Goal: Navigation & Orientation: Find specific page/section

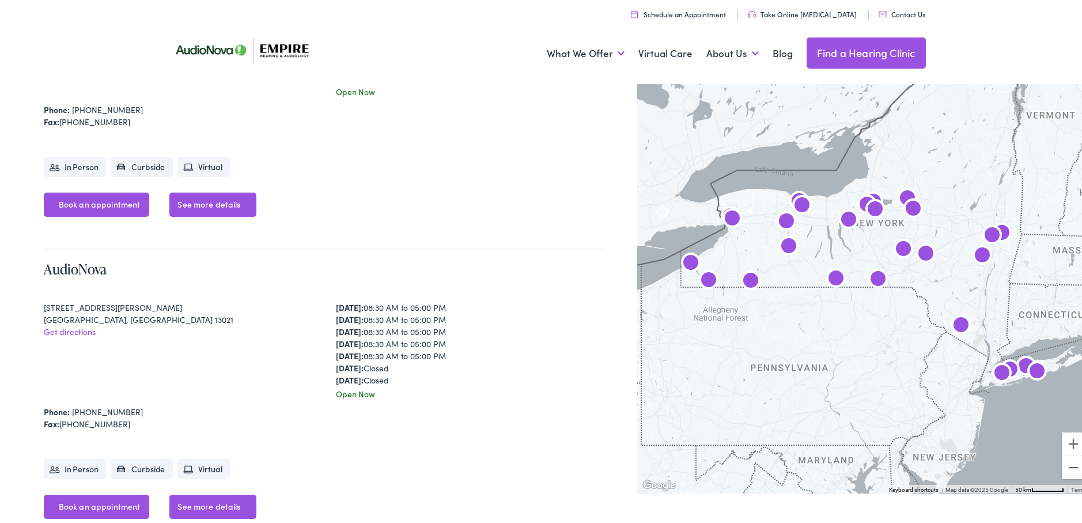
scroll to position [1001, 0]
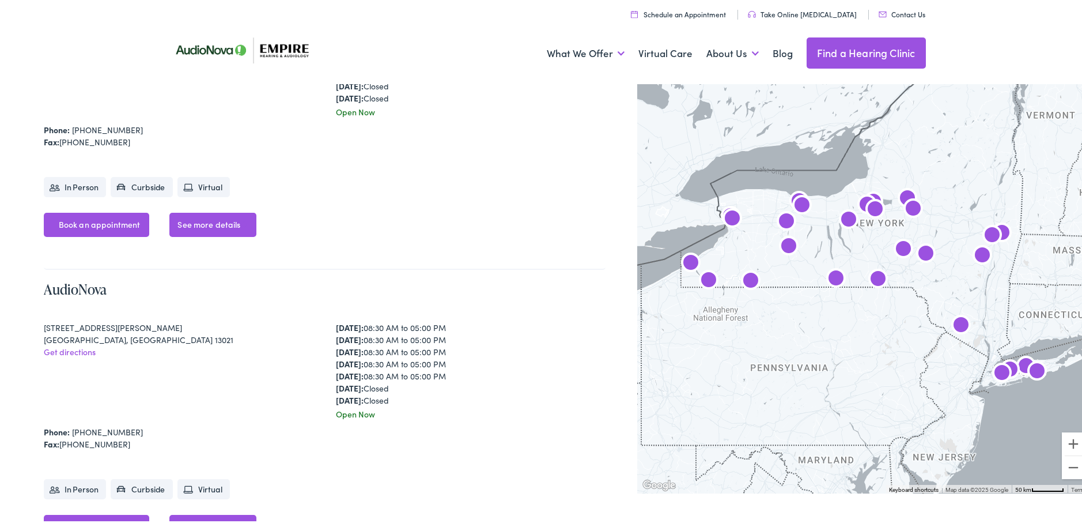
click at [988, 229] on img "AudioNova" at bounding box center [992, 234] width 37 height 37
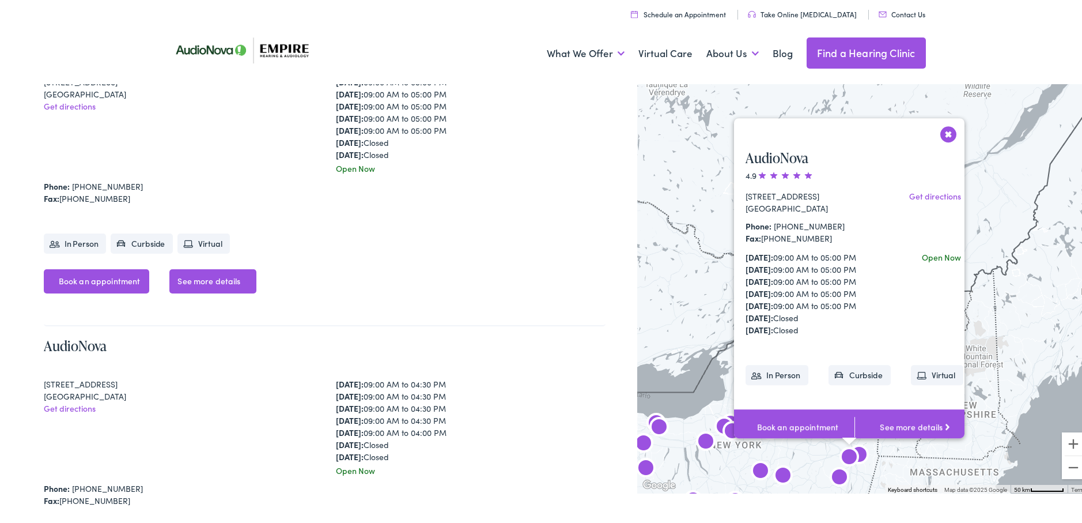
scroll to position [258, 0]
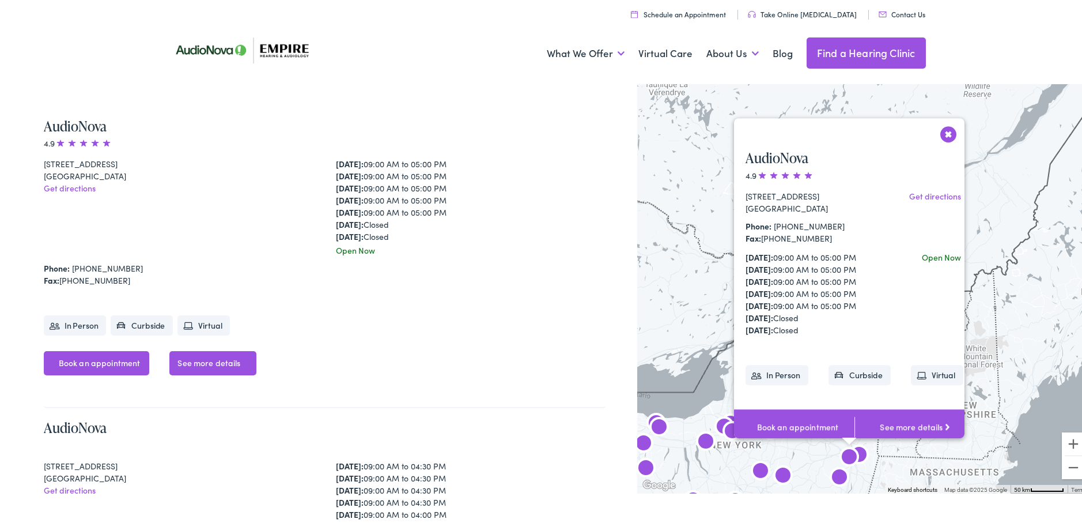
click at [942, 127] on button "Close" at bounding box center [949, 132] width 20 height 20
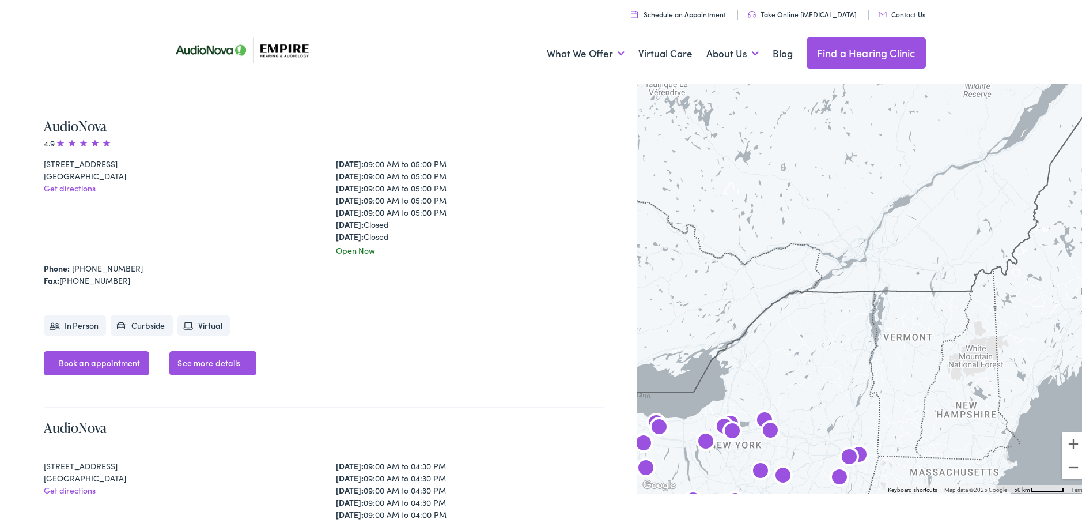
click at [857, 449] on img "AudioNova" at bounding box center [849, 455] width 37 height 37
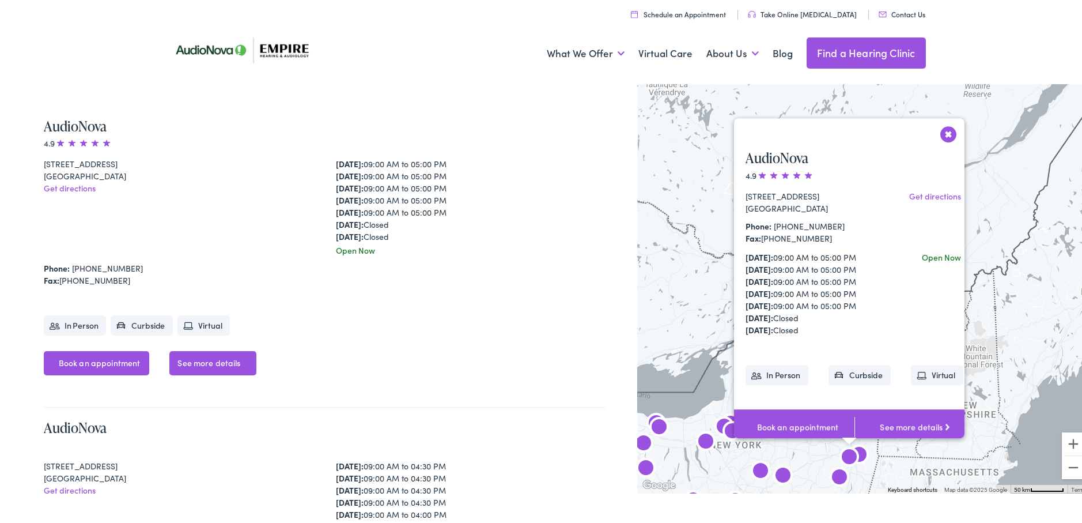
click at [940, 126] on button "Close" at bounding box center [949, 132] width 20 height 20
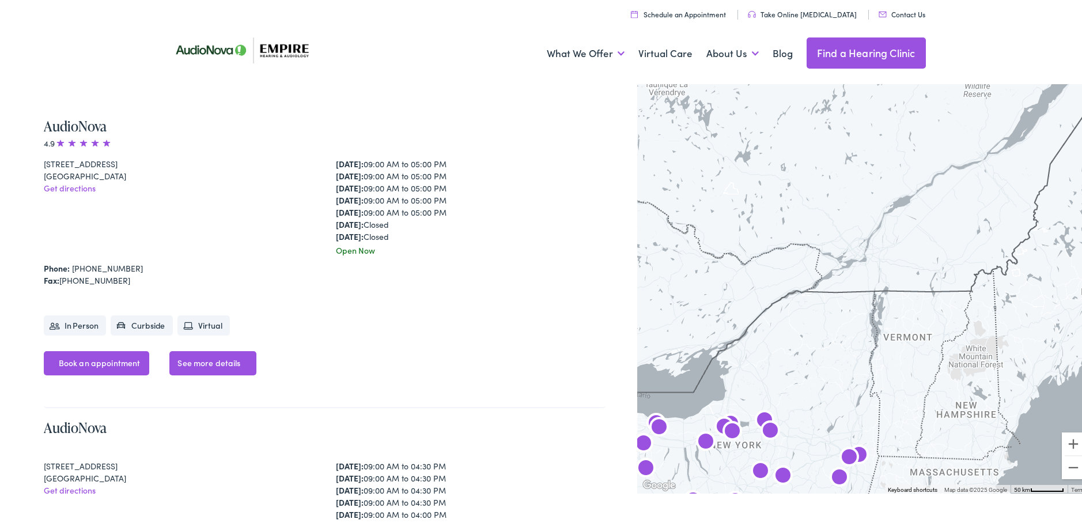
click at [859, 451] on img "AudioNova" at bounding box center [849, 455] width 37 height 37
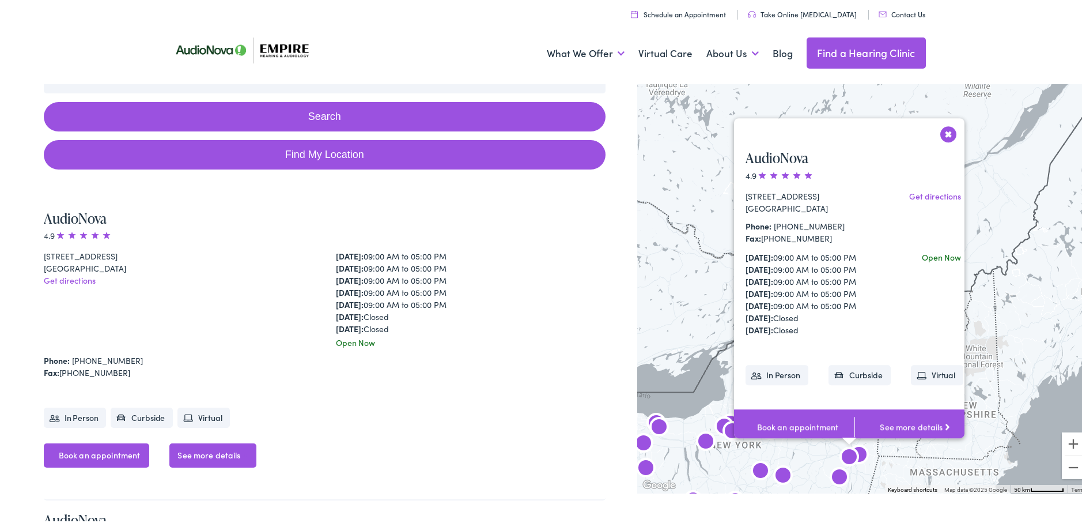
scroll to position [156, 0]
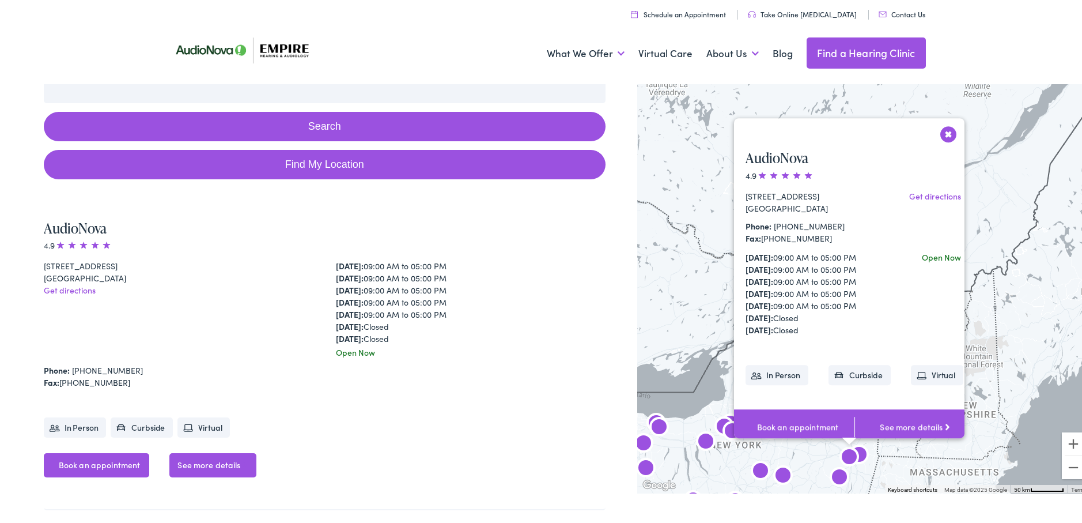
click at [320, 161] on link "Find My Location" at bounding box center [325, 162] width 562 height 29
type input "Albany, New York"
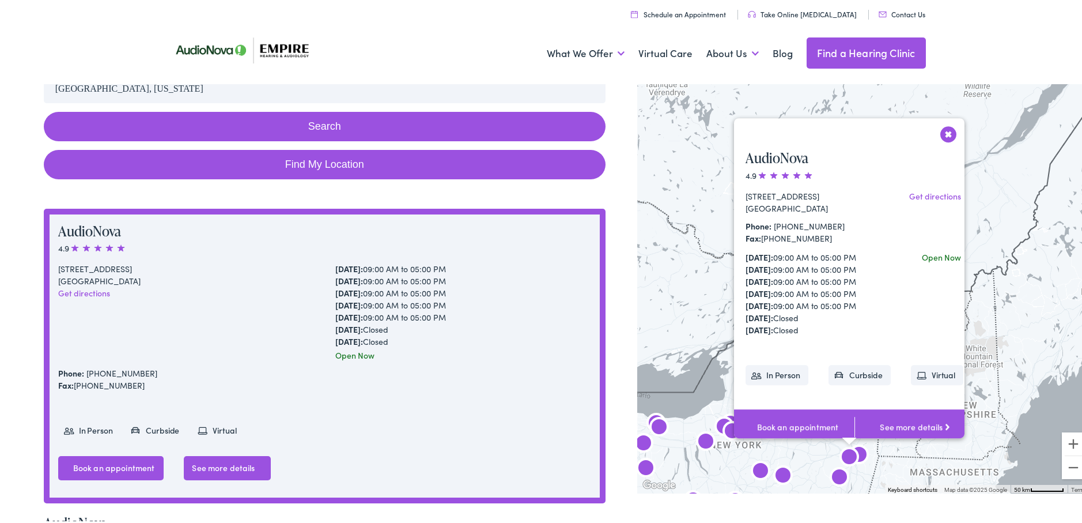
click at [383, 126] on button "Search" at bounding box center [325, 124] width 562 height 29
click at [943, 125] on button "Close" at bounding box center [949, 132] width 20 height 20
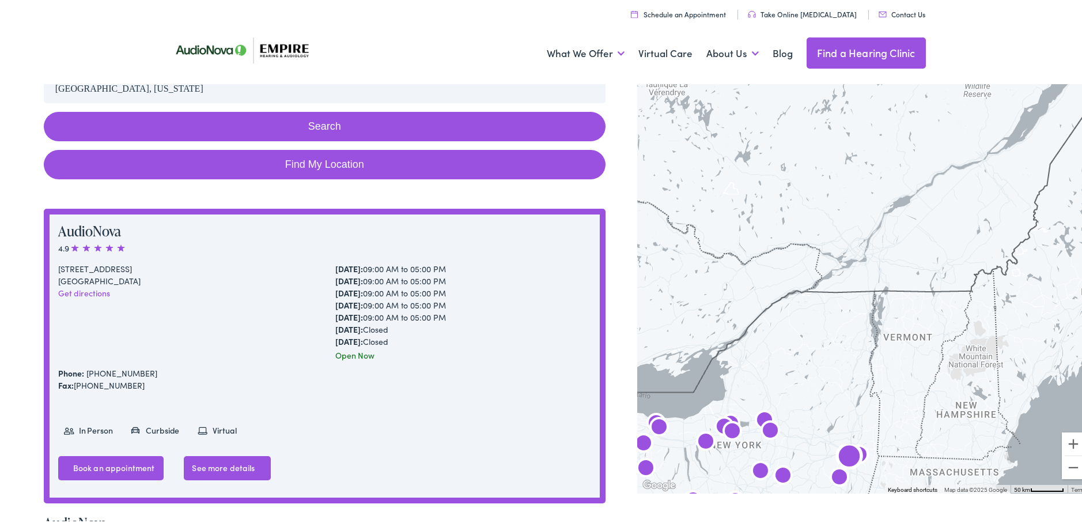
drag, startPoint x: 486, startPoint y: 381, endPoint x: 342, endPoint y: 450, distance: 159.6
drag, startPoint x: 342, startPoint y: 450, endPoint x: 497, endPoint y: 482, distance: 158.9
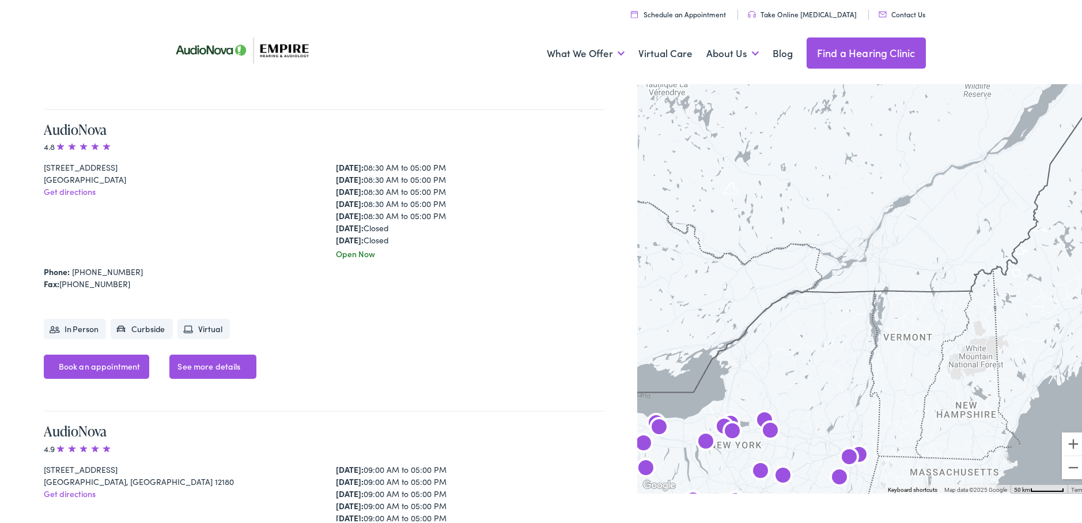
scroll to position [6265, 0]
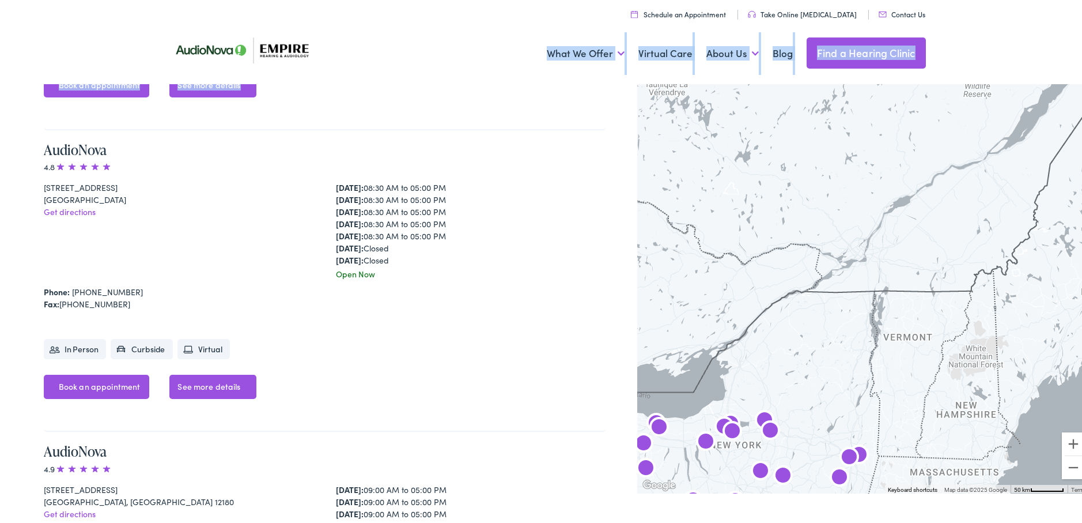
drag, startPoint x: 1089, startPoint y: 391, endPoint x: 437, endPoint y: 85, distance: 720.9
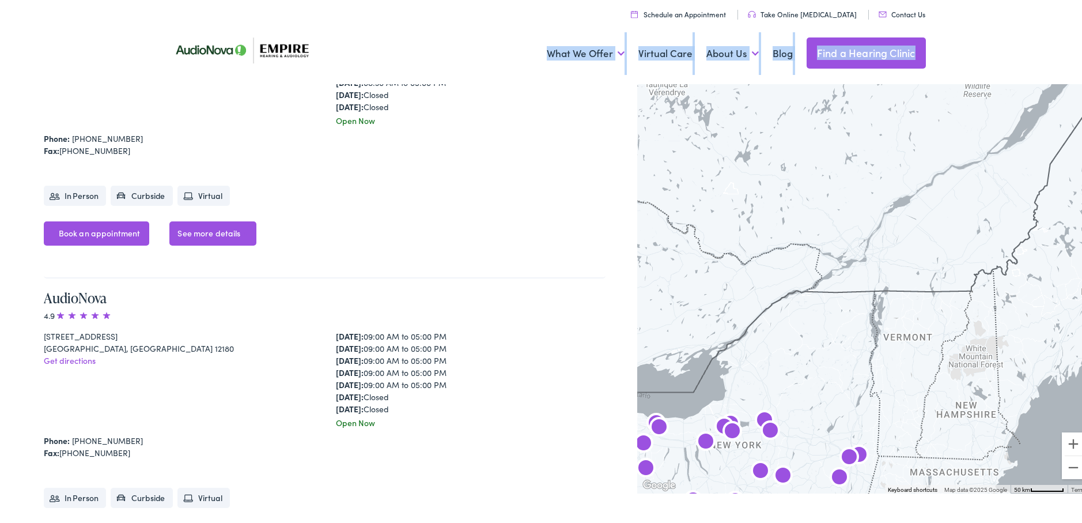
scroll to position [6449, 0]
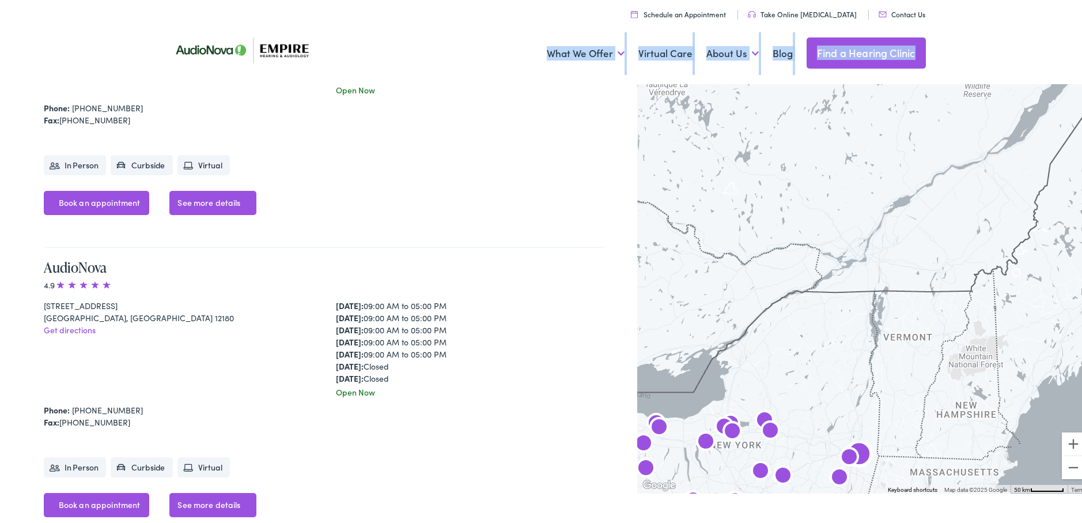
click at [211, 497] on link "See more details" at bounding box center [212, 502] width 86 height 24
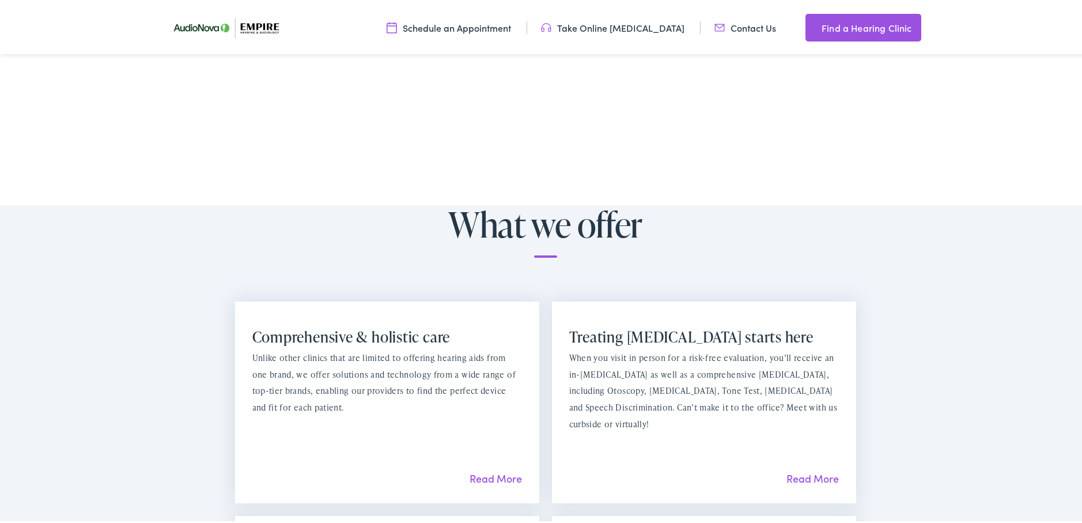
scroll to position [659, 0]
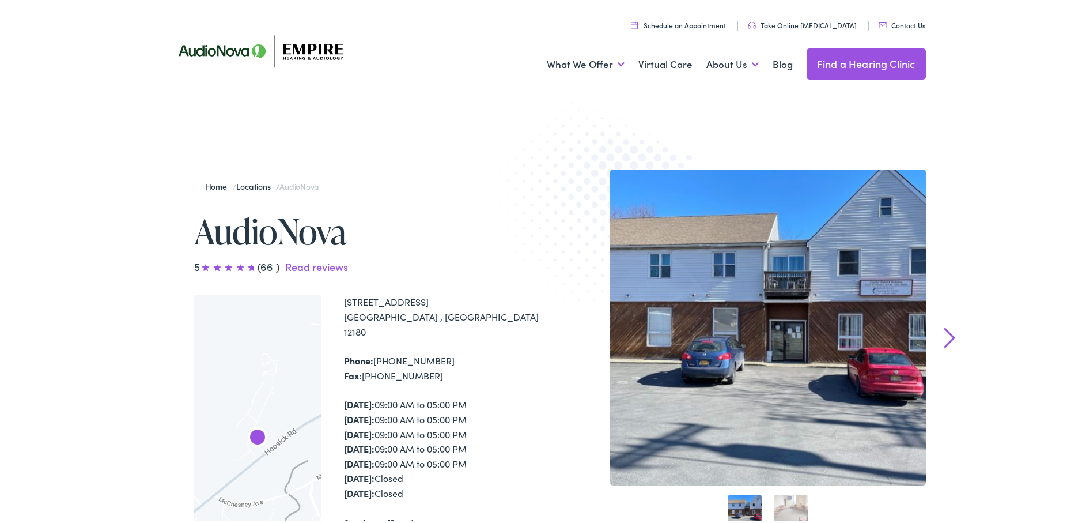
drag, startPoint x: 889, startPoint y: 214, endPoint x: 786, endPoint y: 135, distance: 130.7
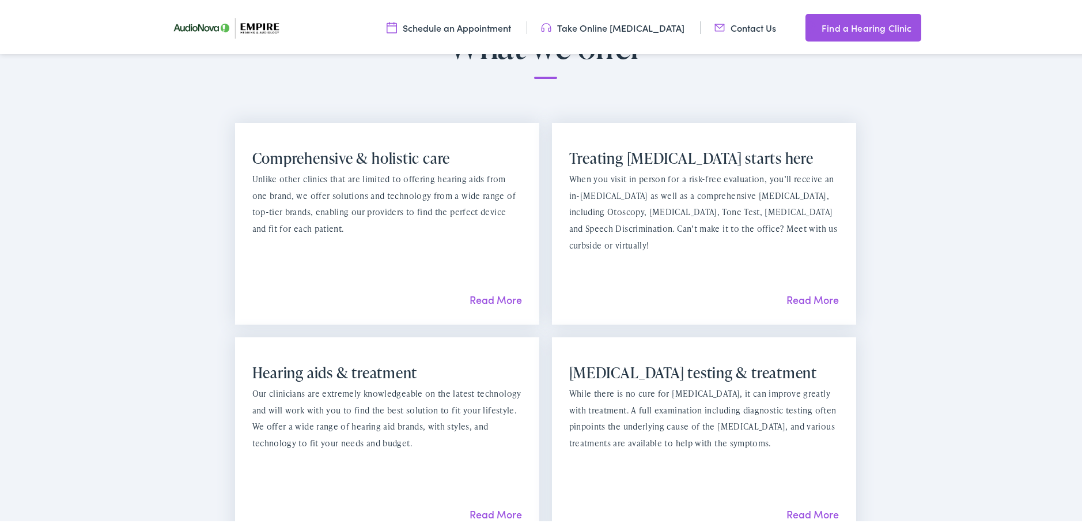
scroll to position [877, 0]
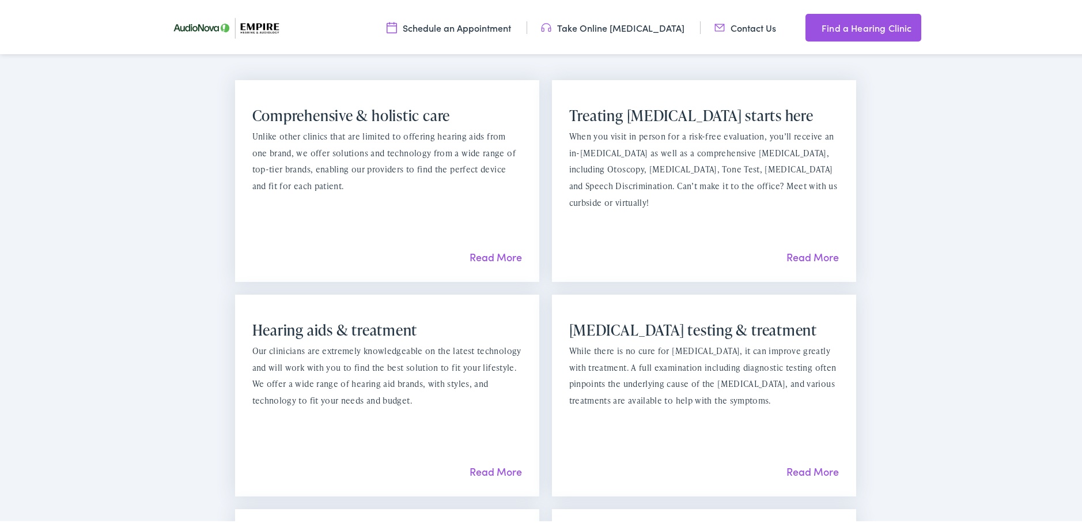
drag, startPoint x: 1040, startPoint y: 440, endPoint x: 1055, endPoint y: 416, distance: 28.8
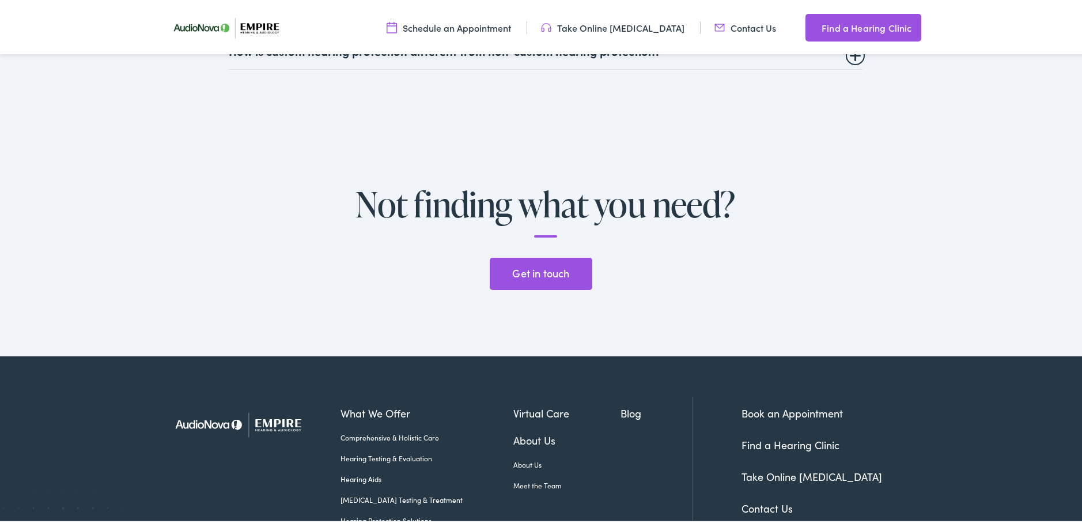
scroll to position [3127, 0]
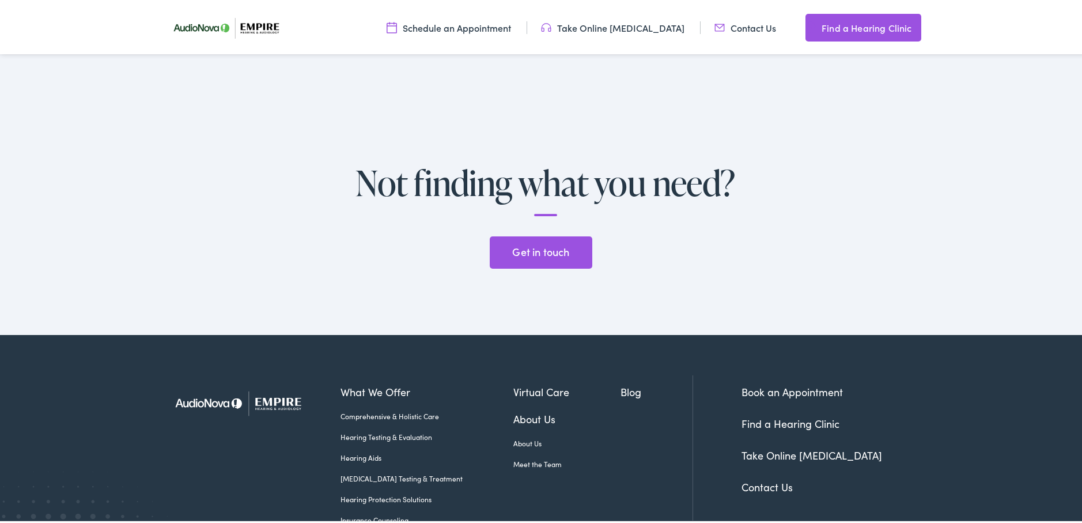
click at [514, 456] on link "Meet the Team" at bounding box center [567, 461] width 107 height 10
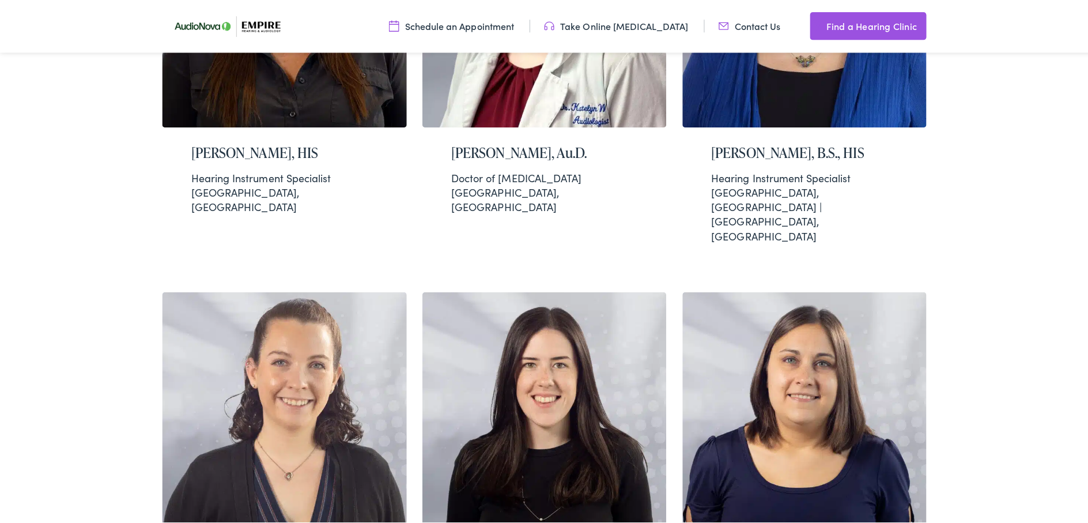
scroll to position [1840, 0]
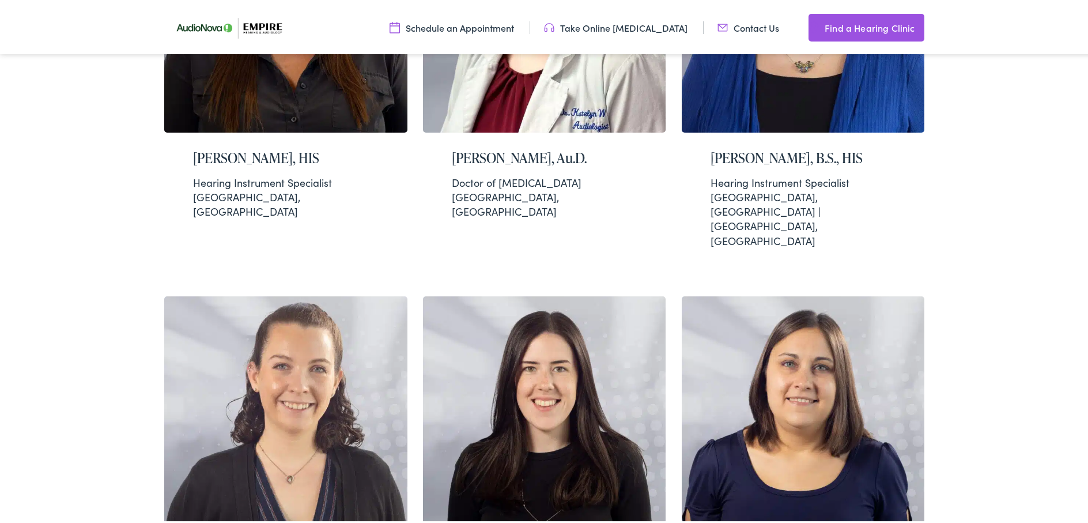
drag, startPoint x: 1086, startPoint y: 342, endPoint x: 1091, endPoint y: 335, distance: 8.8
drag, startPoint x: 1091, startPoint y: 335, endPoint x: 1075, endPoint y: 360, distance: 29.8
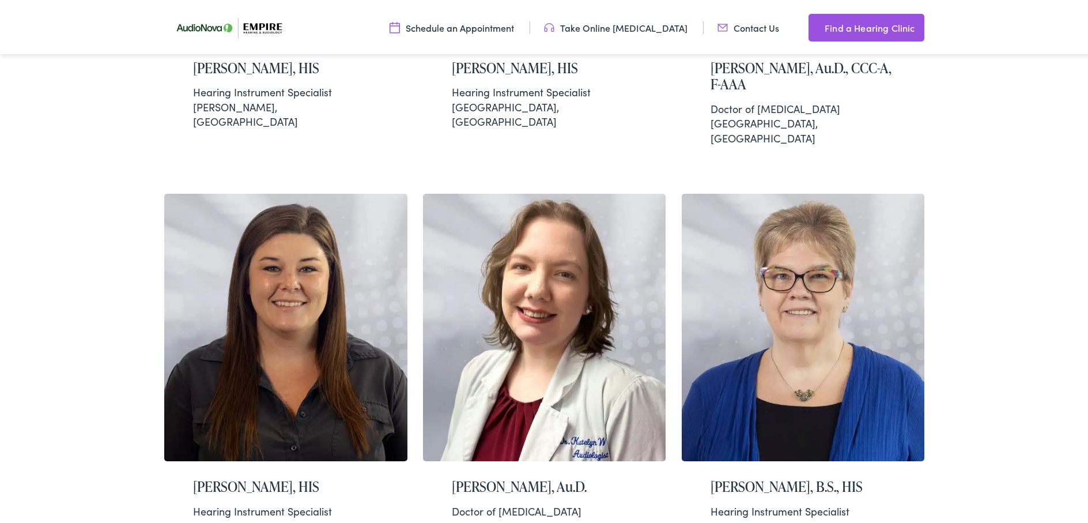
scroll to position [1463, 0]
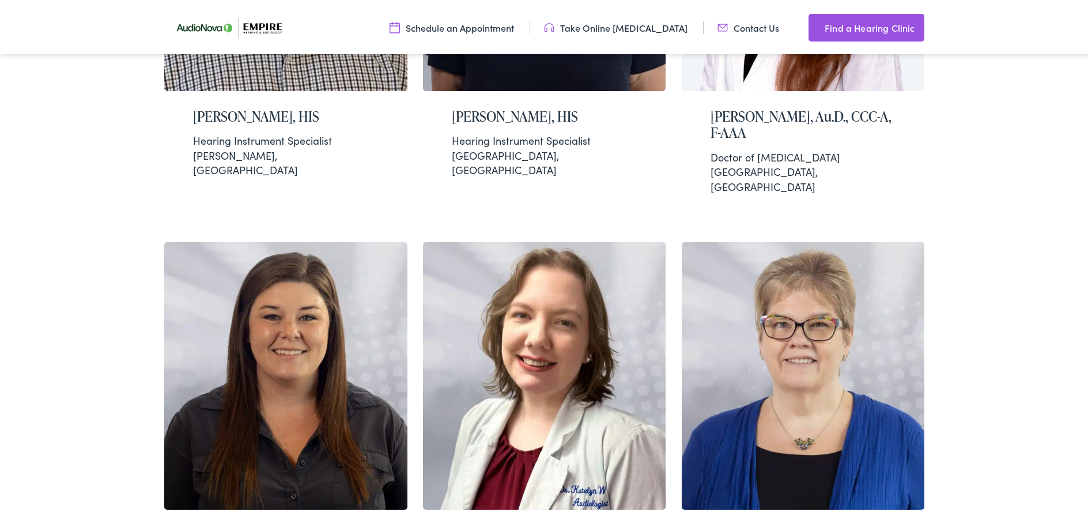
drag, startPoint x: 1096, startPoint y: 286, endPoint x: 1076, endPoint y: 320, distance: 39.5
click at [1073, 328] on div "Meet Our Expert Hearing Health Team At Empire Hearing & Audiology, we love our …" at bounding box center [548, 357] width 1097 height 3396
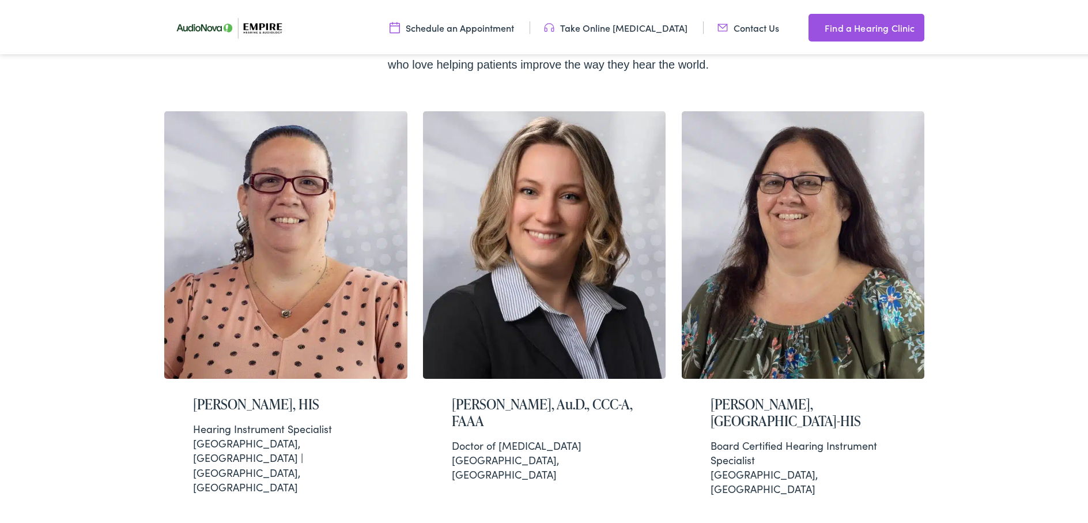
scroll to position [275, 0]
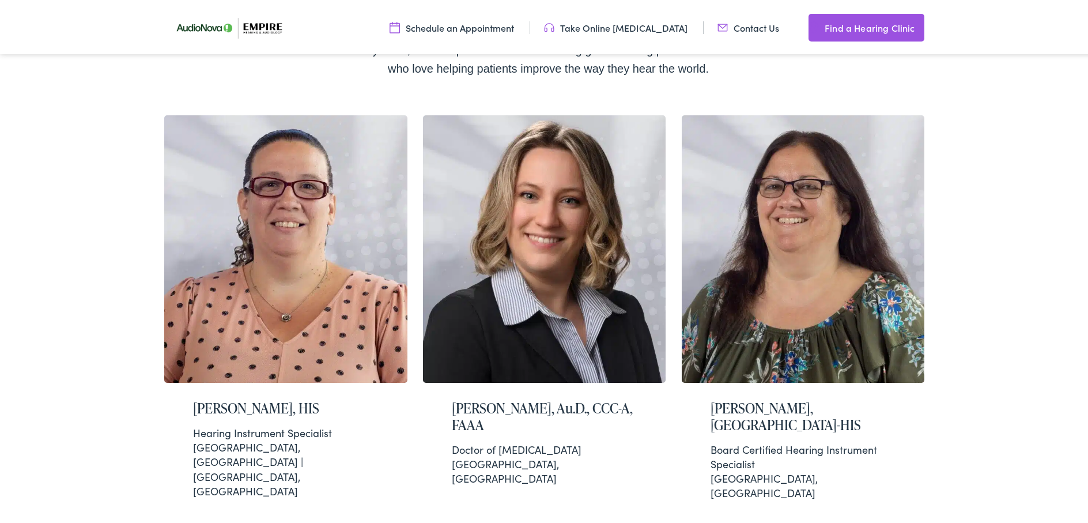
drag, startPoint x: 1088, startPoint y: 112, endPoint x: 1091, endPoint y: 99, distance: 13.1
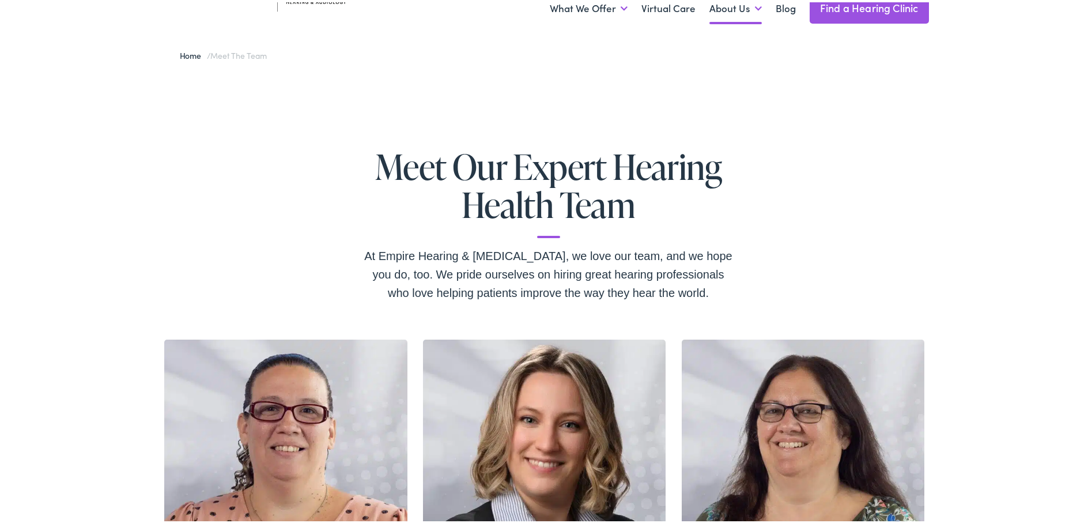
scroll to position [64, 0]
